Goal: Transaction & Acquisition: Purchase product/service

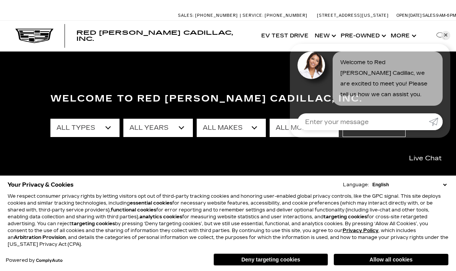
click at [447, 33] on link "✕" at bounding box center [445, 35] width 9 height 9
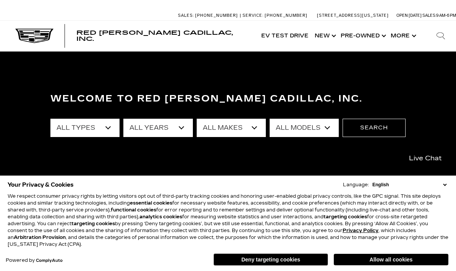
click at [256, 124] on select "All Makes Audi BMW Cadillac Chevrolet Dodge Ford GMC Honda Jeep Lexus Mercedes-…" at bounding box center [231, 128] width 69 height 18
select select "Cadillac"
click at [328, 123] on select "All Models CT4 CT5 Escalade Escalade ESV ESCALADE IQ ESCALADE IQL LYRIQ OPTIQ V…" at bounding box center [303, 128] width 69 height 18
select select "Escalade"
click at [368, 128] on button "Search" at bounding box center [373, 128] width 63 height 18
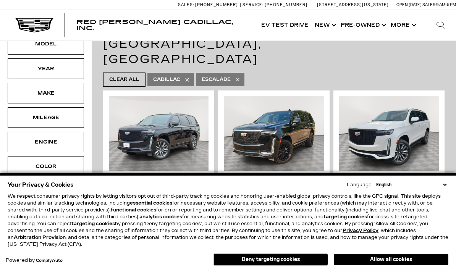
scroll to position [144, 0]
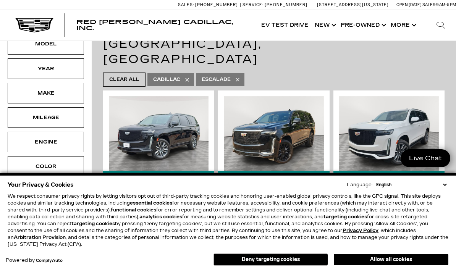
click at [269, 266] on button "Deny targeting cookies" at bounding box center [270, 259] width 114 height 12
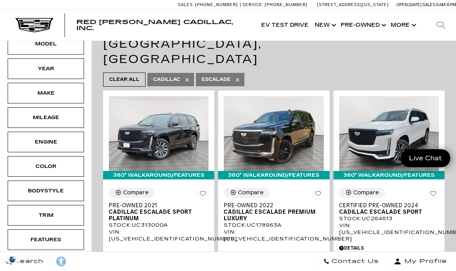
click at [268, 271] on div "Search Contact Us My Profile" at bounding box center [228, 260] width 456 height 19
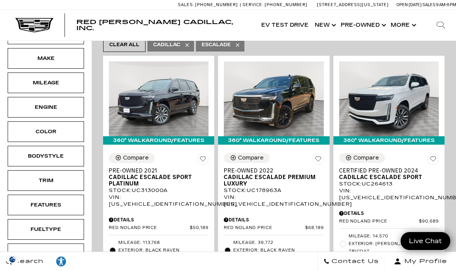
scroll to position [0, 0]
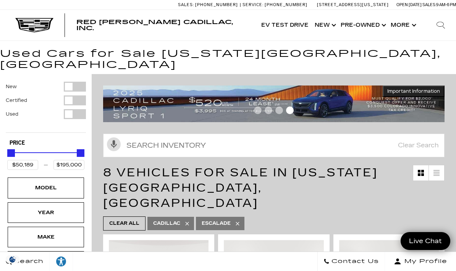
click at [335, 27] on link "Show New" at bounding box center [324, 25] width 26 height 31
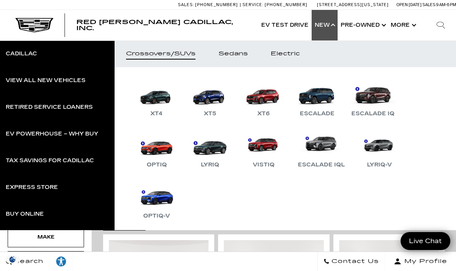
click at [323, 100] on link "Escalade" at bounding box center [317, 99] width 46 height 40
click at [324, 103] on link "Escalade" at bounding box center [317, 99] width 46 height 40
